Goal: Information Seeking & Learning: Learn about a topic

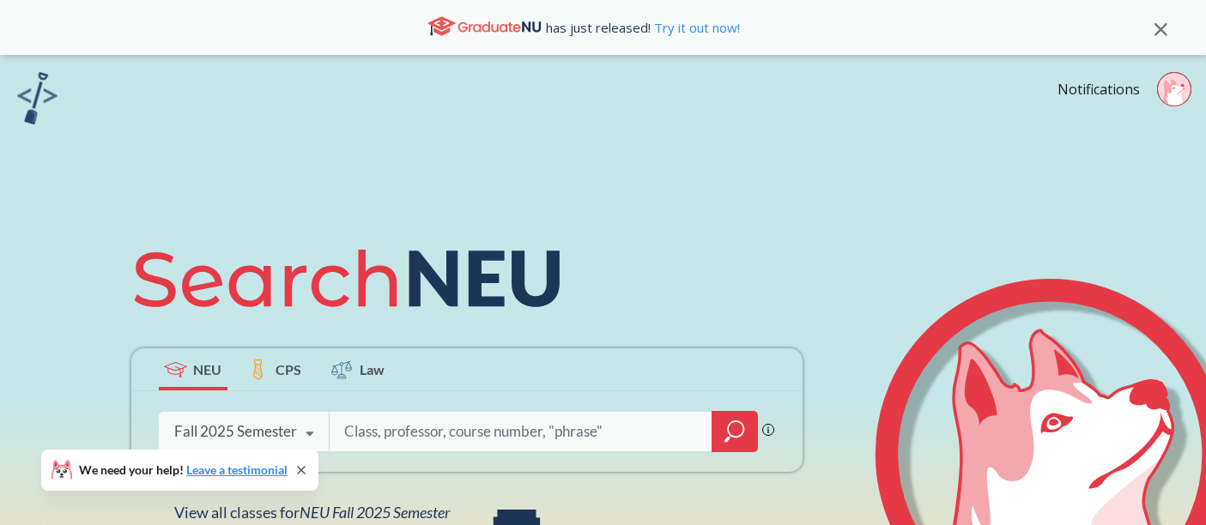
scroll to position [53, 0]
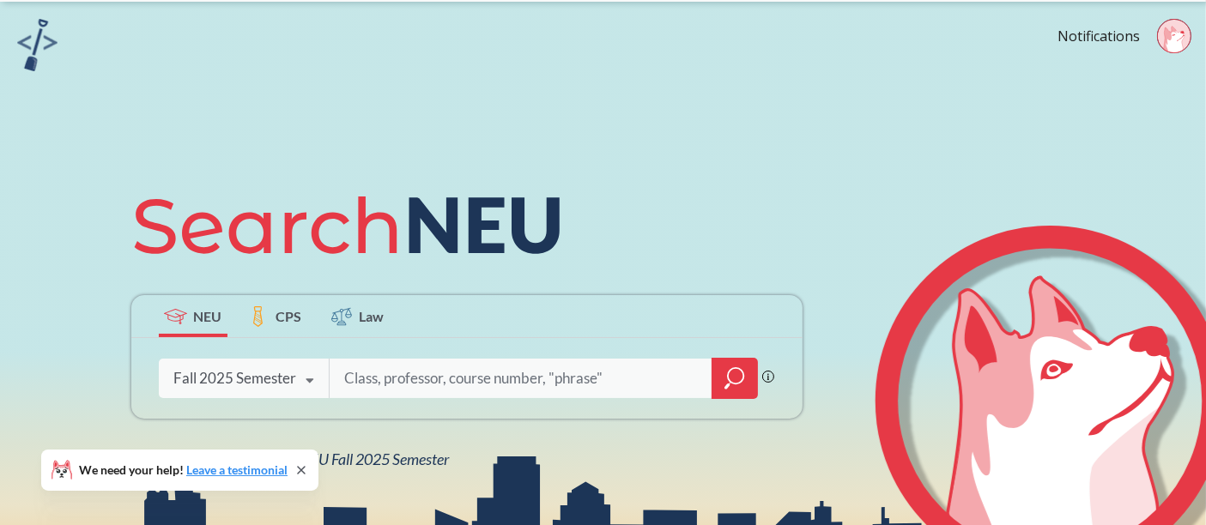
click at [392, 394] on input "search" at bounding box center [521, 379] width 357 height 36
type input "a"
type input "math 2321"
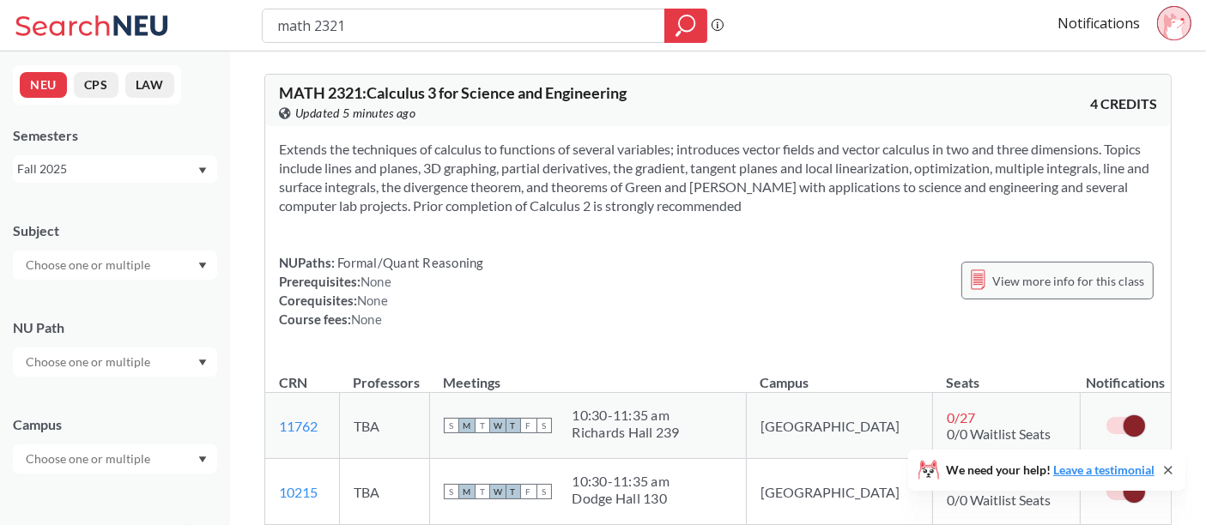
click at [1054, 286] on span "View more info for this class" at bounding box center [1068, 280] width 152 height 21
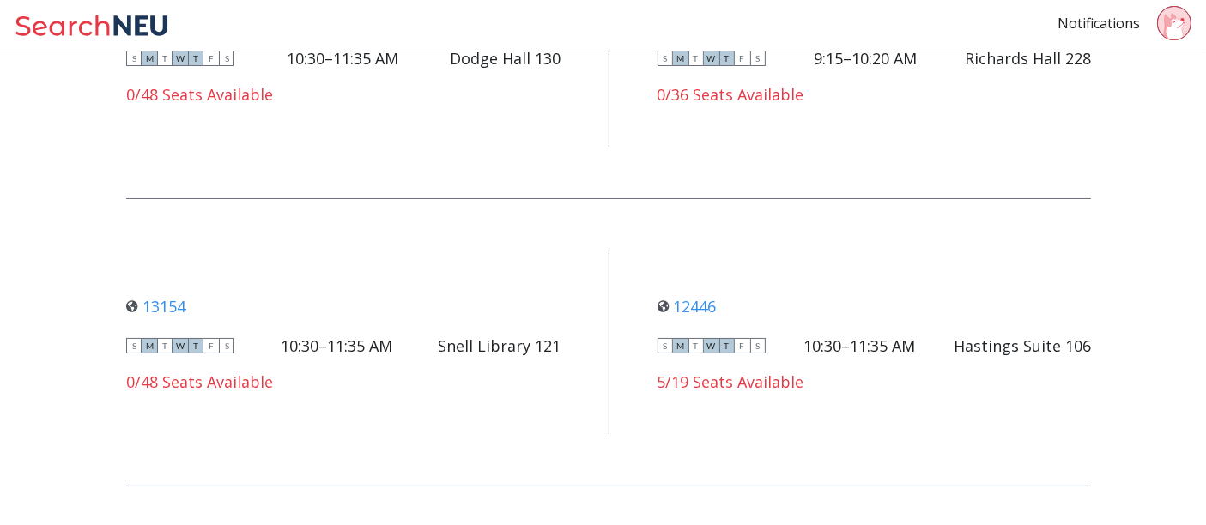
scroll to position [3308, 0]
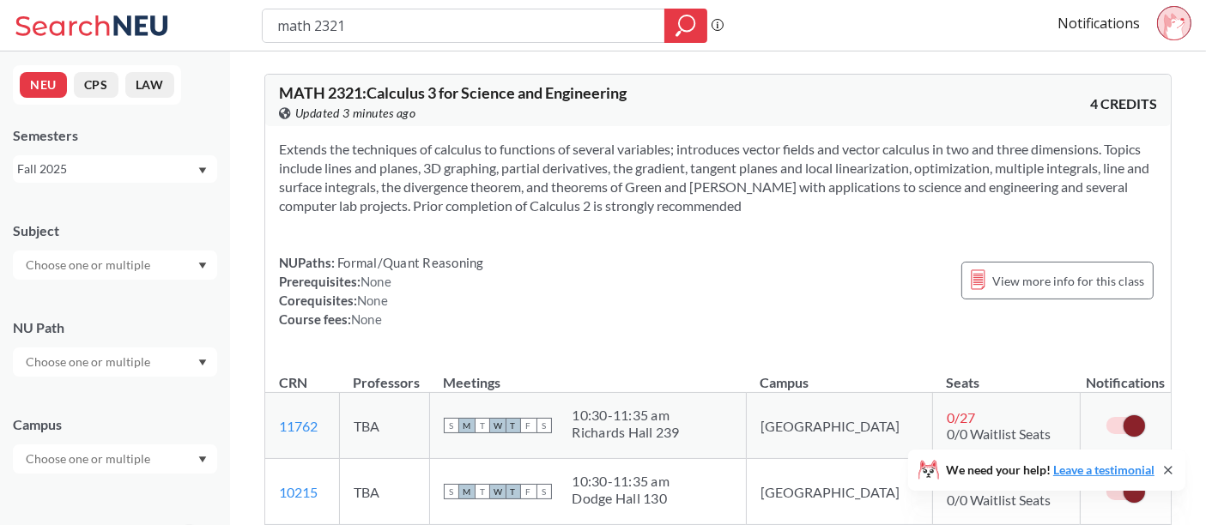
scroll to position [316, 0]
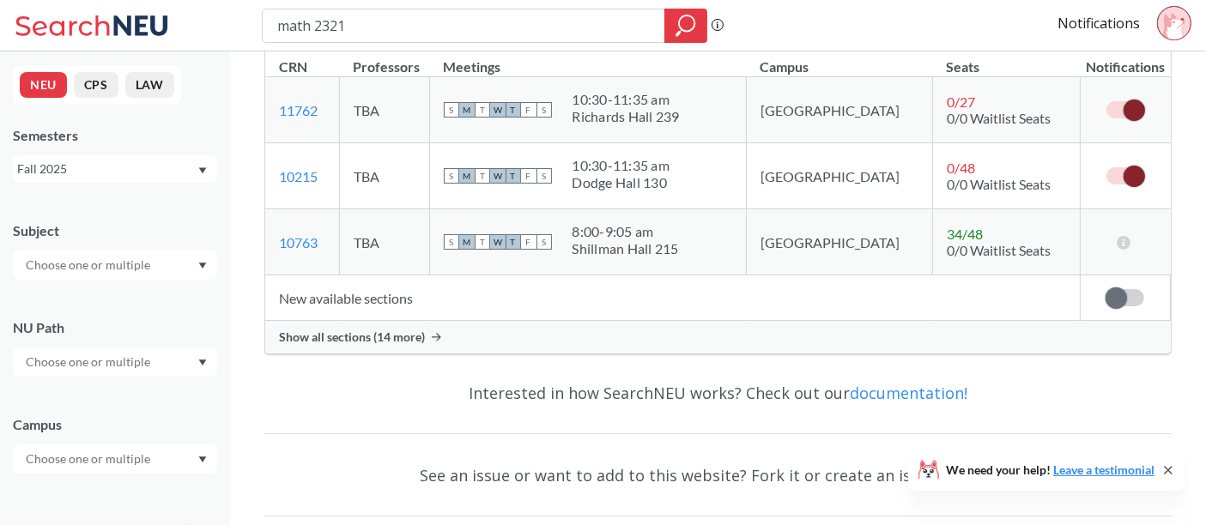
click at [404, 322] on div "Show all sections (14 more)" at bounding box center [718, 337] width 906 height 33
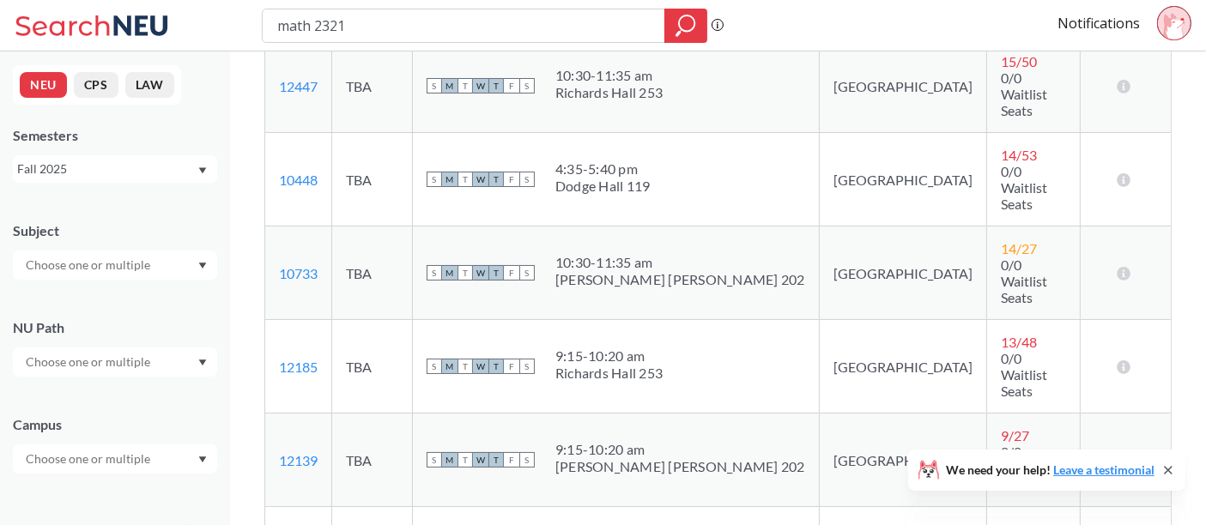
scroll to position [736, 0]
